Goal: Download file/media

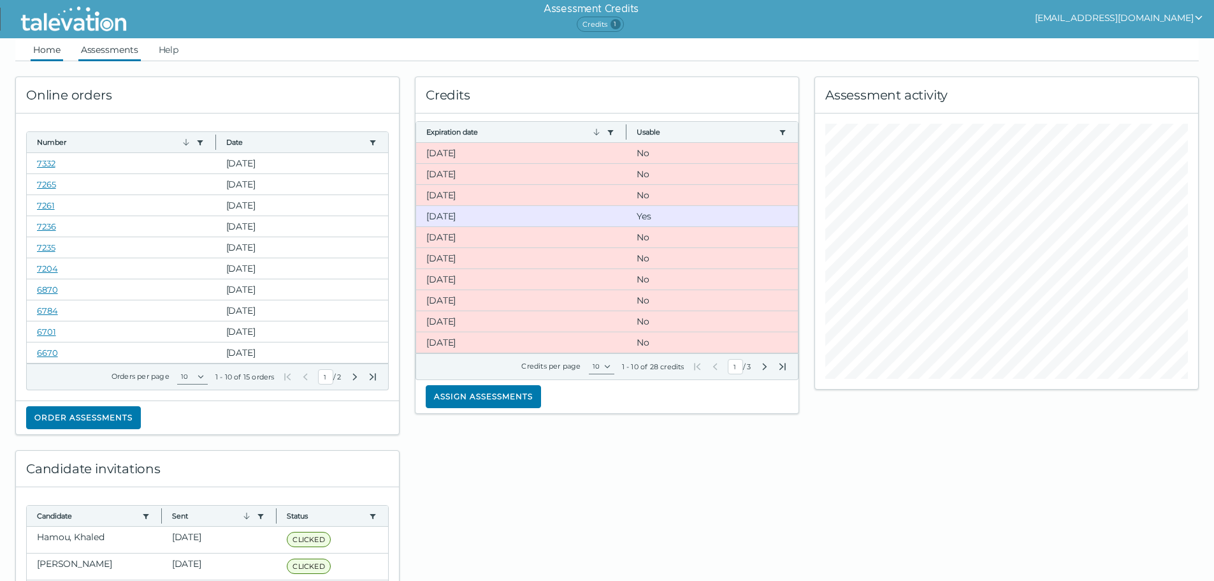
click at [109, 47] on link "Assessments" at bounding box center [109, 49] width 62 height 23
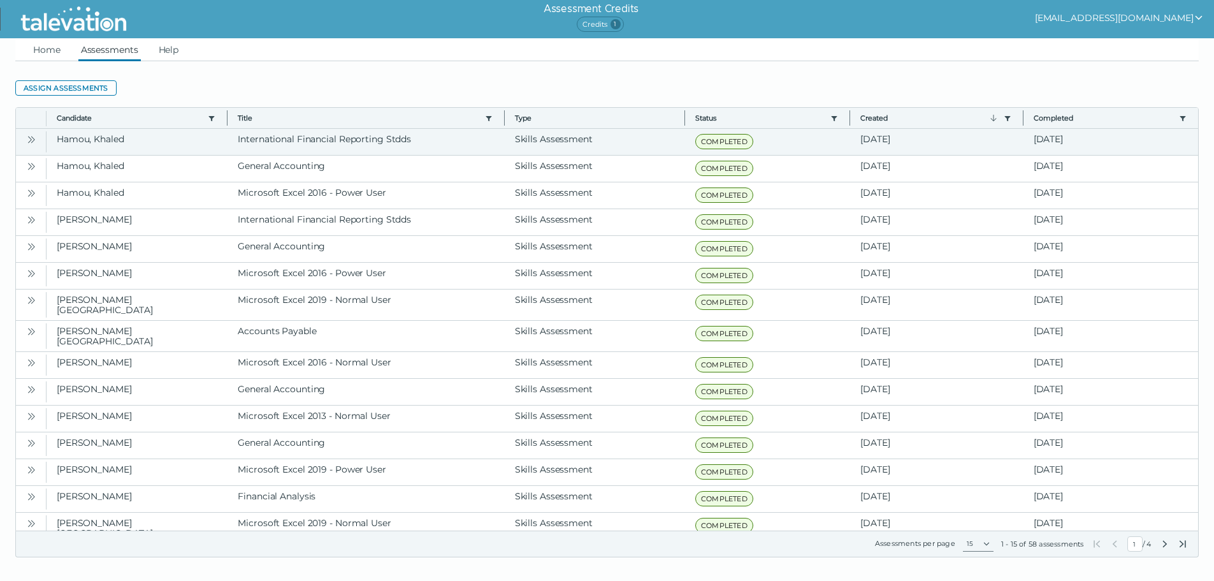
click at [28, 140] on icon "Open" at bounding box center [31, 139] width 10 height 10
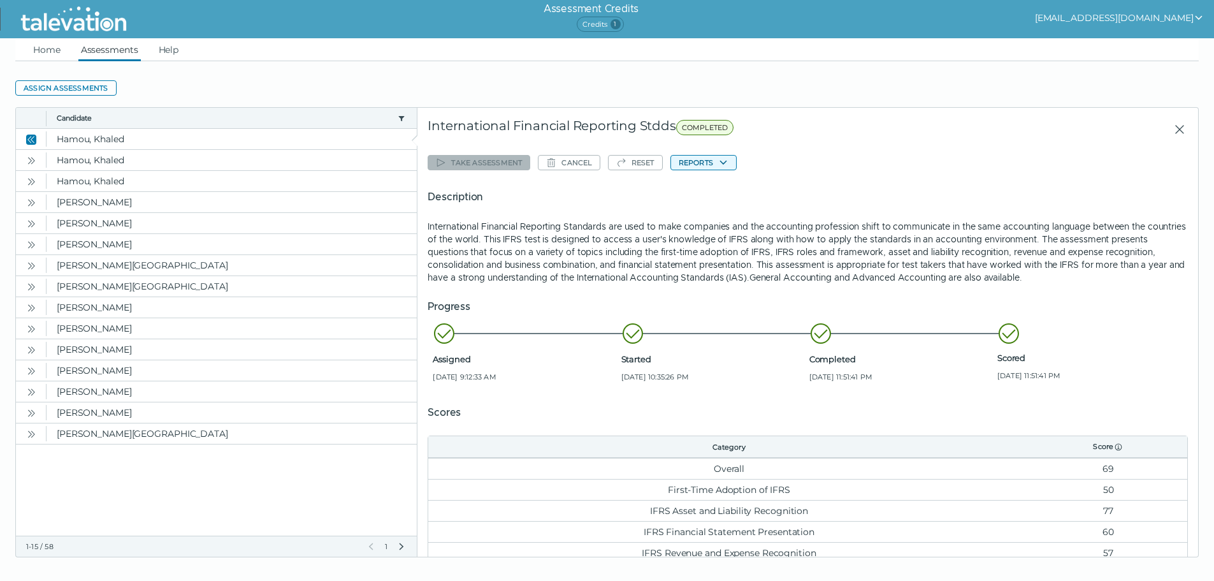
click at [700, 161] on button "Reports" at bounding box center [703, 162] width 66 height 15
click at [728, 186] on button "International Financial Reporting Standards" at bounding box center [772, 187] width 202 height 15
click at [30, 161] on icon "Open" at bounding box center [31, 160] width 10 height 10
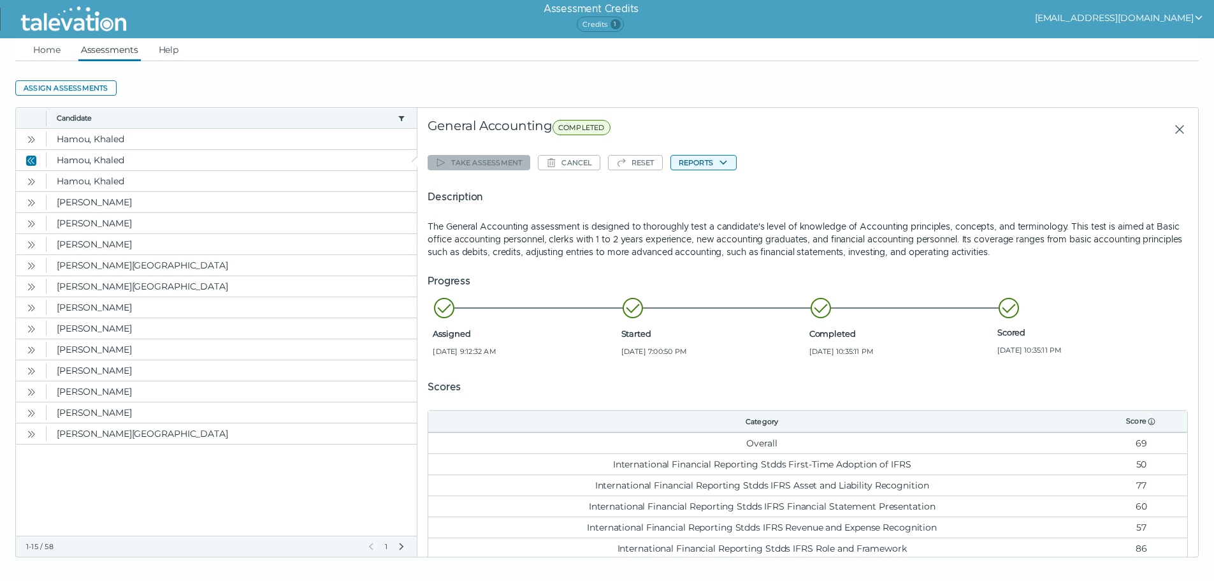
click at [709, 164] on button "Reports" at bounding box center [703, 162] width 66 height 15
click at [706, 191] on button "General Accounting" at bounding box center [722, 187] width 102 height 15
click at [35, 182] on icon "Open" at bounding box center [31, 182] width 10 height 10
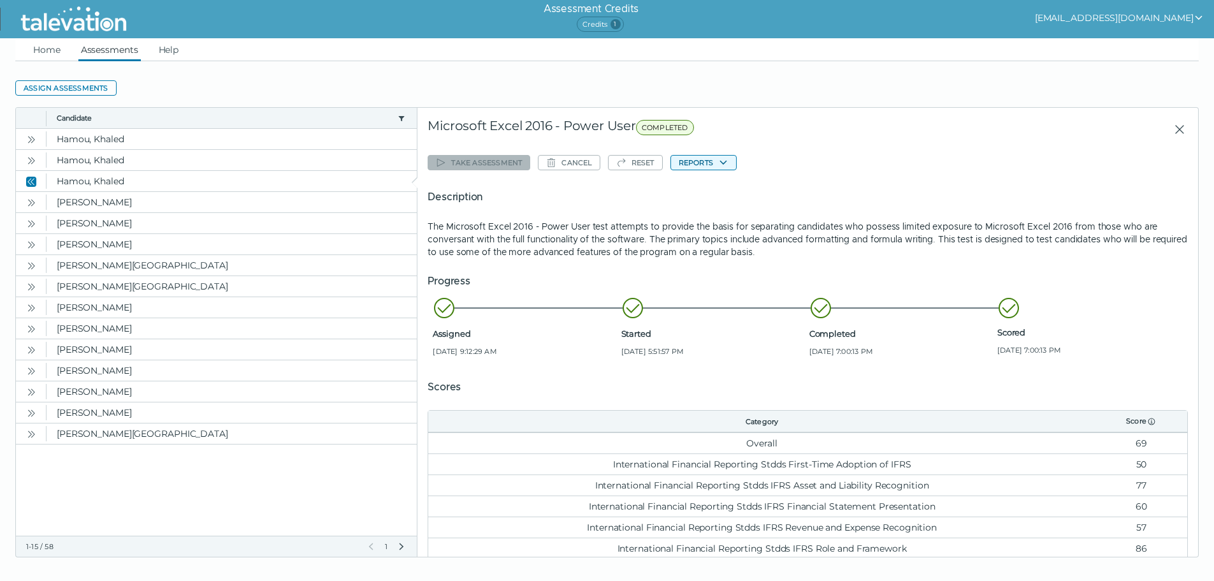
click at [708, 159] on button "Reports" at bounding box center [703, 162] width 66 height 15
click at [761, 185] on button "Microsoft Excel 2016 - Power User" at bounding box center [748, 187] width 154 height 15
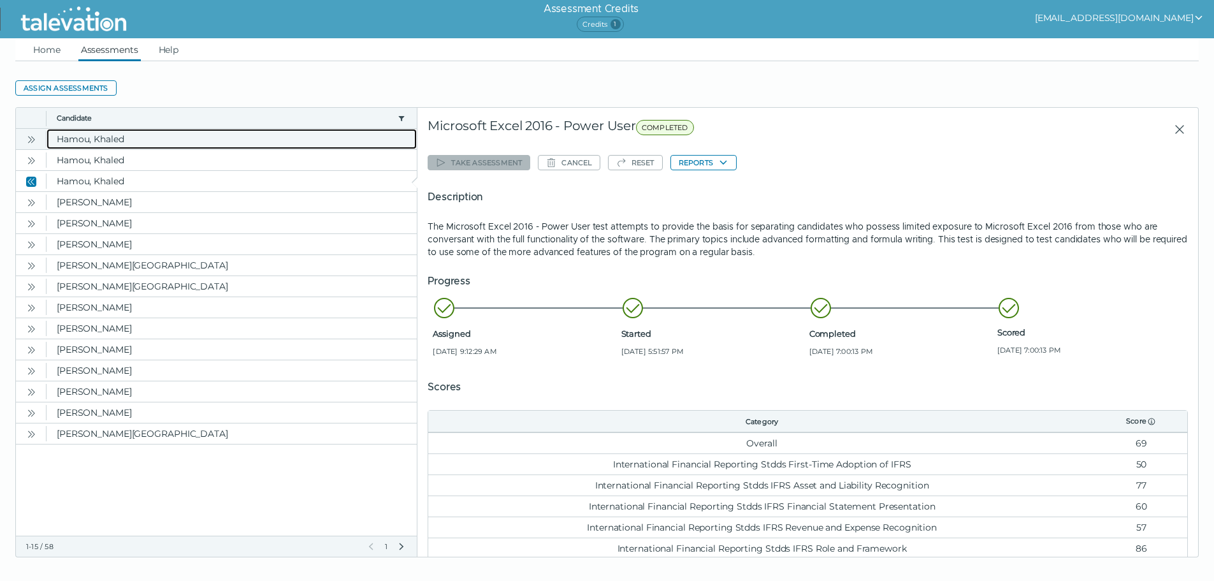
click at [99, 141] on clr-dg-cell "Hamou, Khaled" at bounding box center [232, 139] width 370 height 20
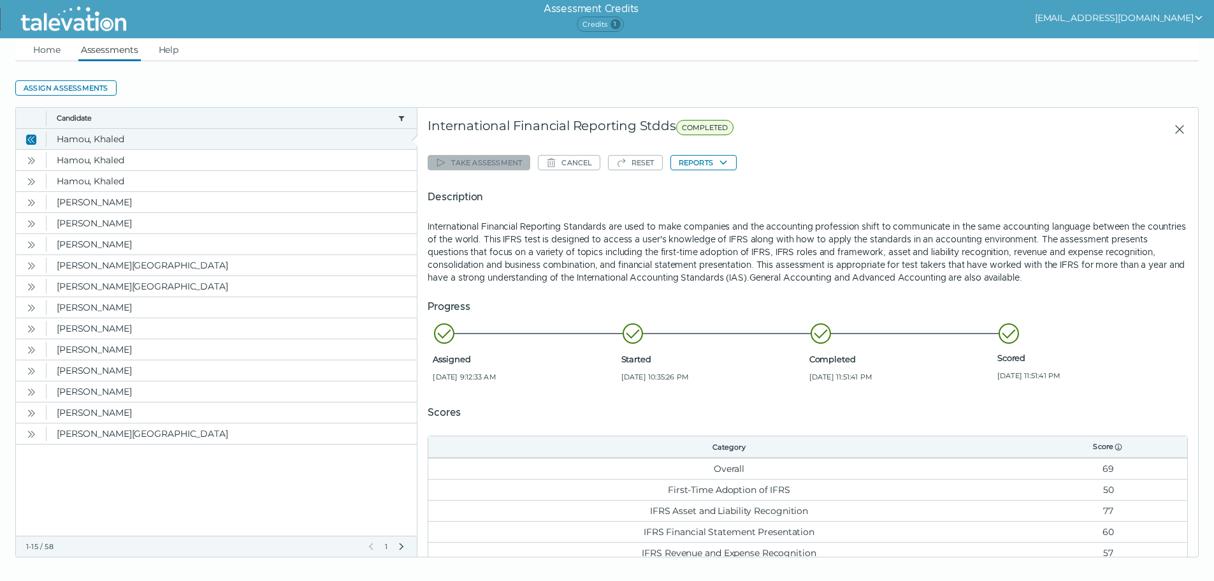
click at [32, 137] on icon "Close" at bounding box center [31, 139] width 10 height 10
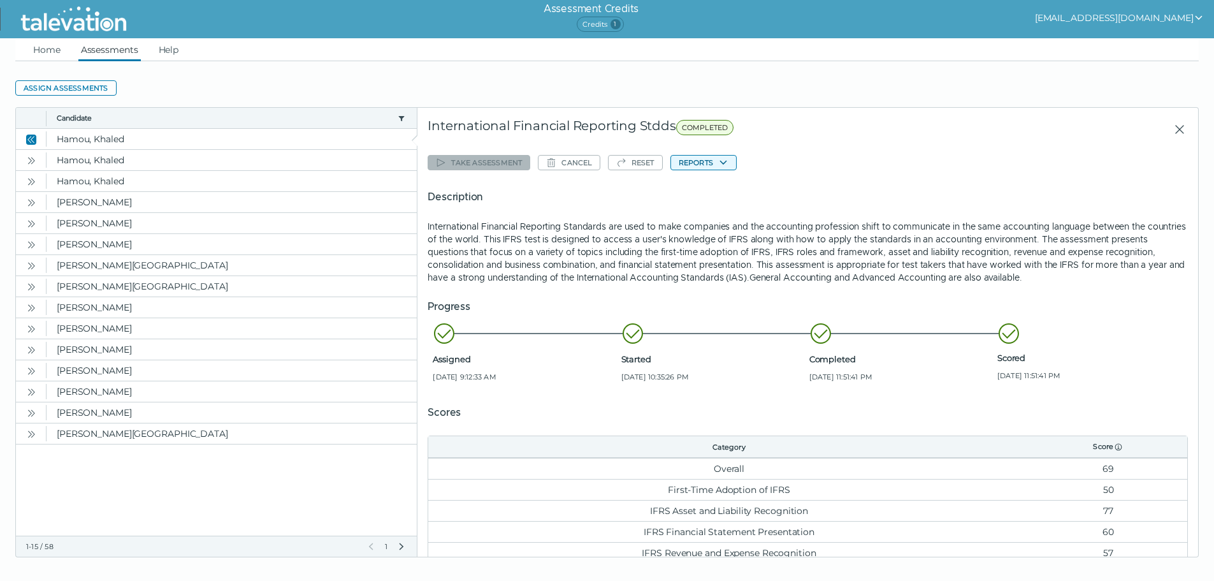
click at [702, 164] on button "Reports" at bounding box center [703, 162] width 66 height 15
click at [732, 187] on button "International Financial Reporting Standards" at bounding box center [772, 187] width 202 height 15
click at [921, 161] on div "Take assessment Cancel Reset Reports Description International Financial Report…" at bounding box center [808, 367] width 760 height 433
click at [29, 161] on icon "Open" at bounding box center [31, 160] width 10 height 10
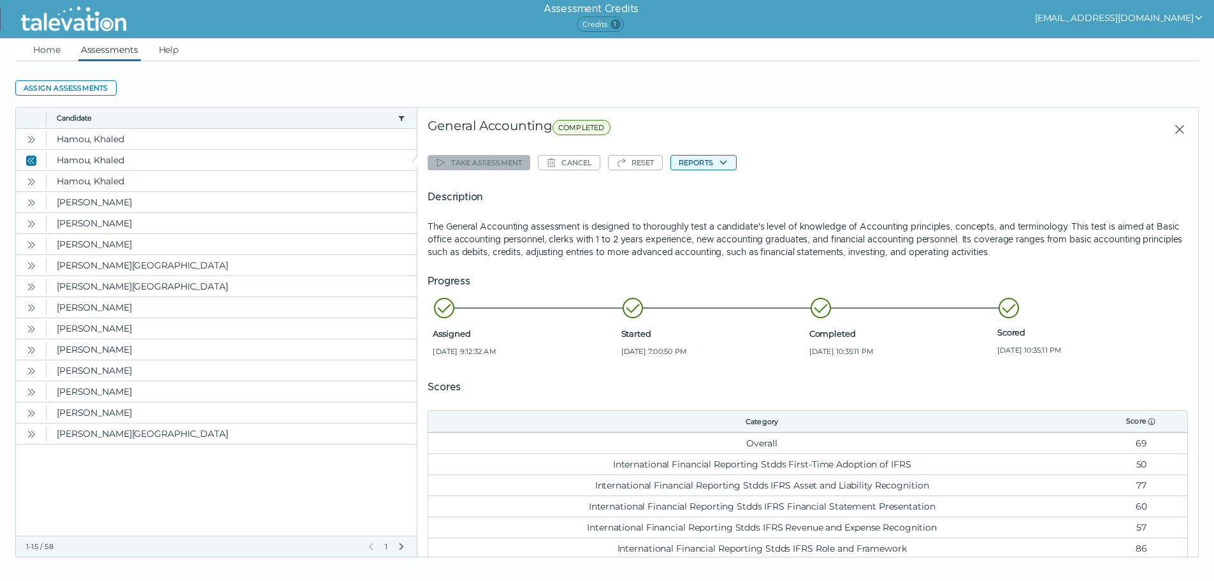
click at [711, 166] on button "Reports" at bounding box center [703, 162] width 66 height 15
click at [711, 186] on button "General Accounting" at bounding box center [722, 187] width 102 height 15
